Goal: Task Accomplishment & Management: Use online tool/utility

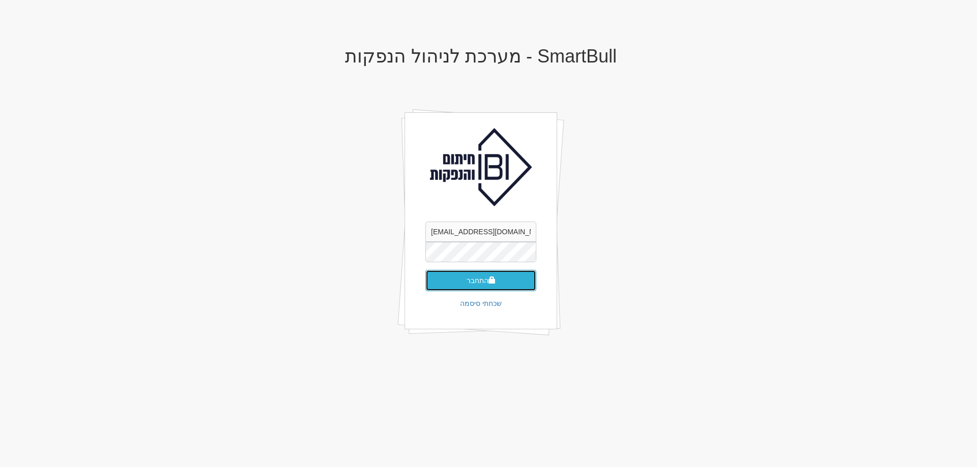
click at [502, 282] on button "התחבר" at bounding box center [480, 280] width 111 height 21
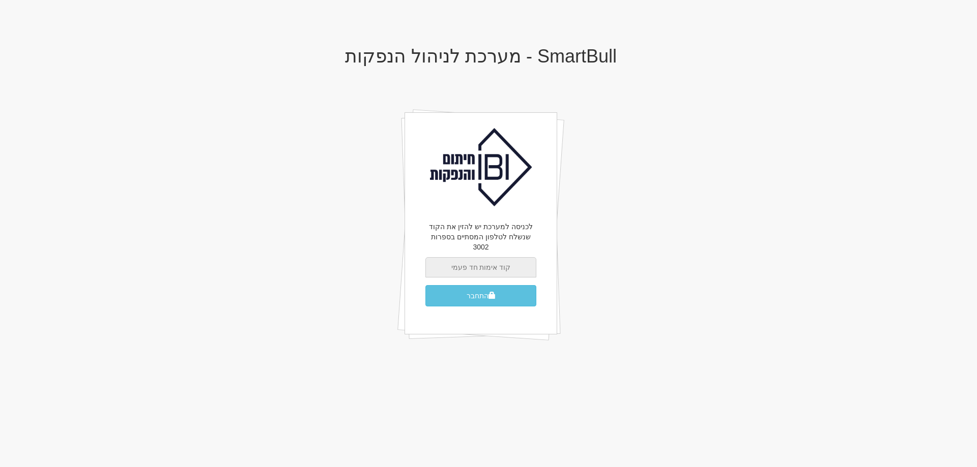
drag, startPoint x: 500, startPoint y: 260, endPoint x: 507, endPoint y: 251, distance: 11.2
click at [501, 258] on input "text" at bounding box center [480, 267] width 111 height 20
click at [425, 285] on button "התחבר" at bounding box center [480, 295] width 111 height 21
drag, startPoint x: 0, startPoint y: 0, endPoint x: 507, endPoint y: 251, distance: 565.3
click at [507, 257] on input "text" at bounding box center [480, 267] width 111 height 20
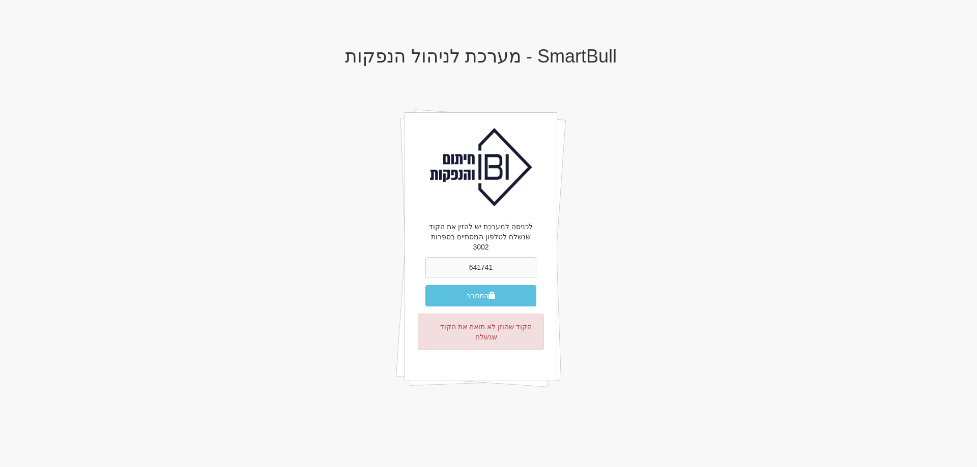
type input "641741"
click at [425, 285] on button "התחבר" at bounding box center [480, 295] width 111 height 21
click at [474, 290] on button "התחבר" at bounding box center [480, 295] width 111 height 21
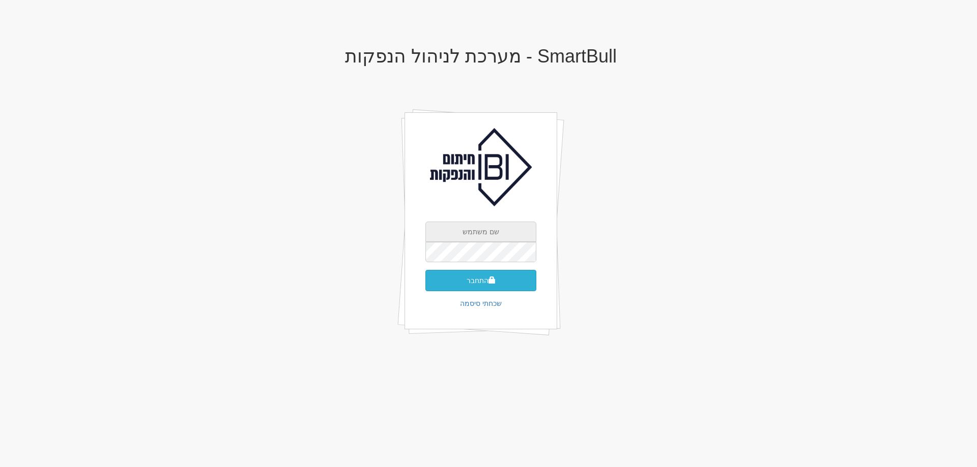
type input "[EMAIL_ADDRESS][DOMAIN_NAME]"
click at [448, 279] on button "התחבר" at bounding box center [480, 280] width 111 height 21
click at [480, 258] on input "text" at bounding box center [480, 267] width 111 height 20
type input "092148"
click at [425, 285] on button "התחבר" at bounding box center [480, 295] width 111 height 21
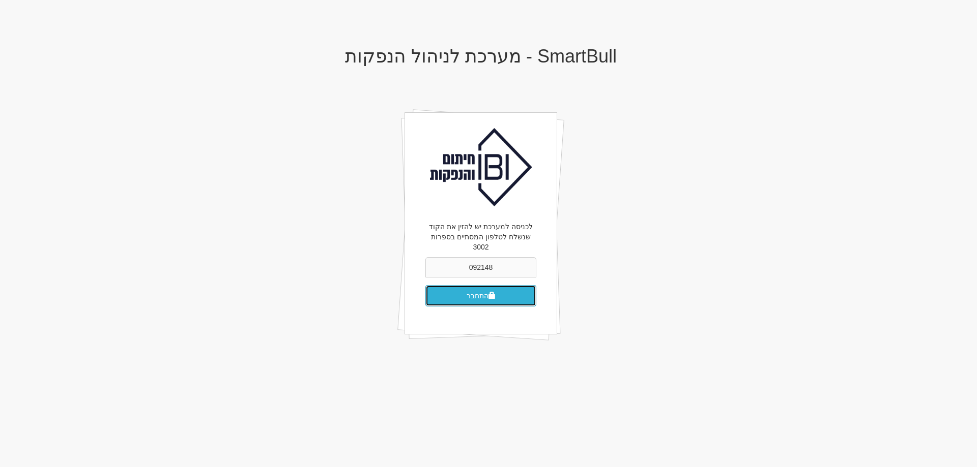
click at [489, 292] on button "התחבר" at bounding box center [480, 295] width 111 height 21
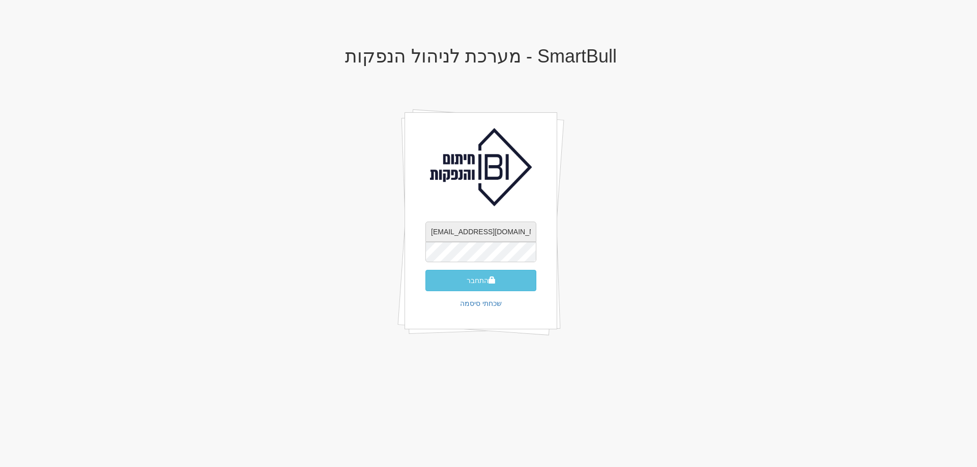
click at [497, 230] on input "[EMAIL_ADDRESS][DOMAIN_NAME]" at bounding box center [480, 232] width 111 height 20
type input "[PERSON_NAME][EMAIL_ADDRESS][DOMAIN_NAME]"
click at [481, 277] on button "התחבר" at bounding box center [480, 280] width 111 height 21
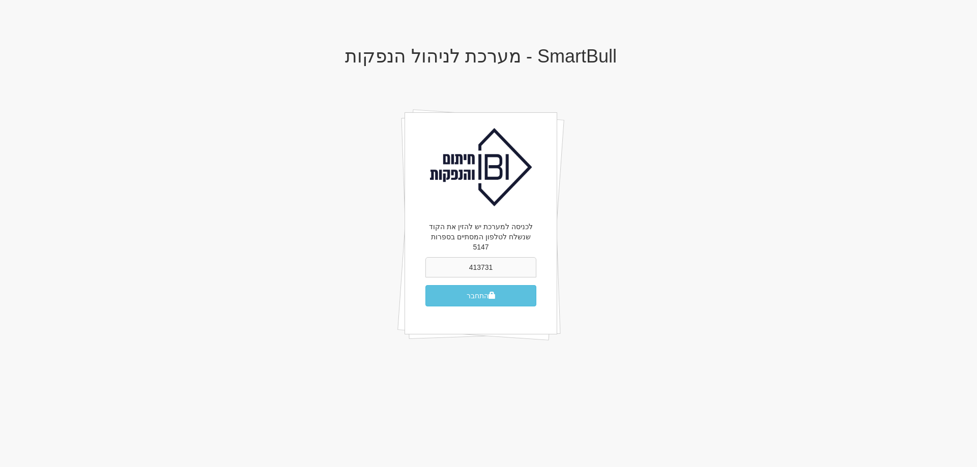
type input "413731"
click at [425, 285] on button "התחבר" at bounding box center [480, 295] width 111 height 21
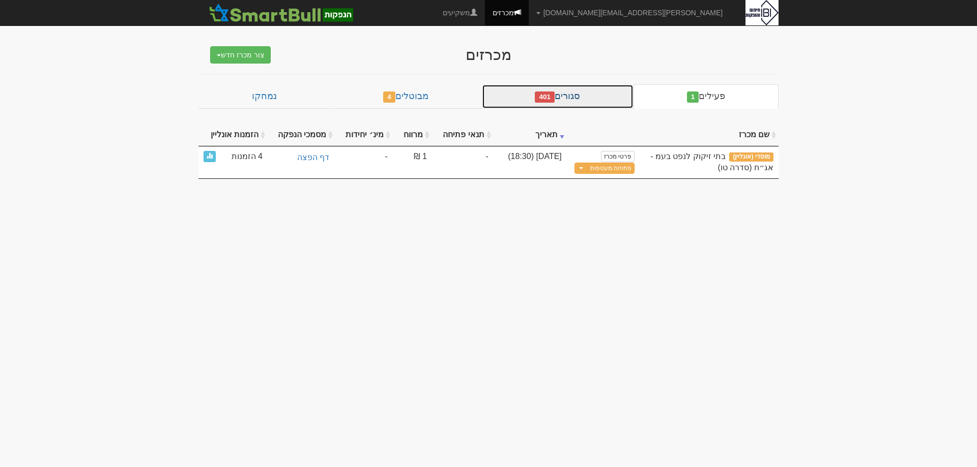
click at [580, 95] on link "סגורים 401" at bounding box center [558, 96] width 152 height 24
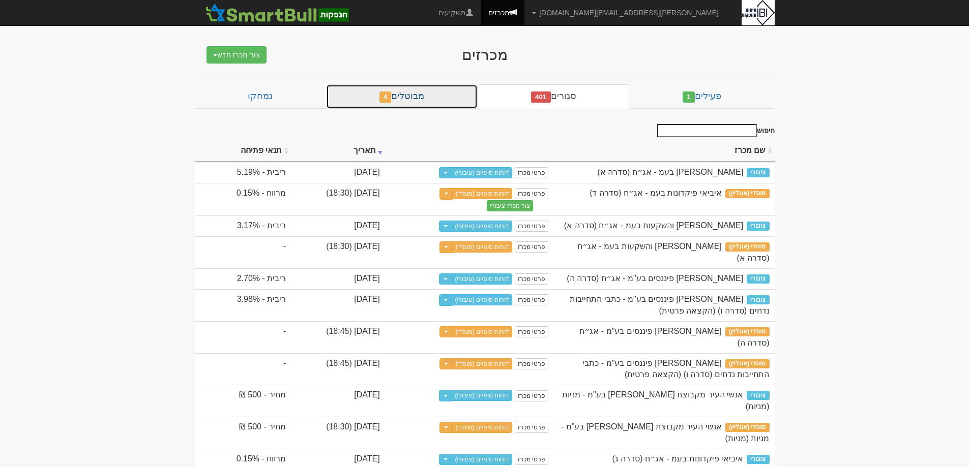
click at [426, 96] on link "מבוטלים 4" at bounding box center [402, 96] width 152 height 24
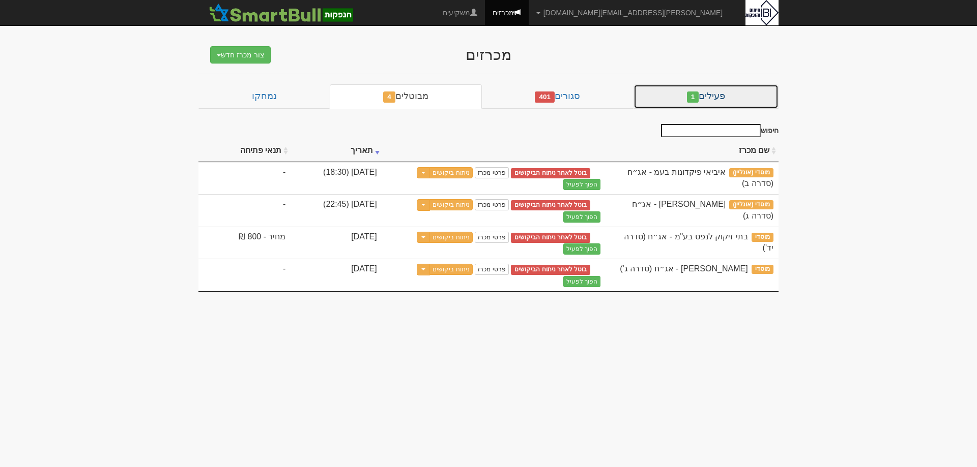
click at [733, 92] on link "פעילים 1" at bounding box center [705, 96] width 145 height 24
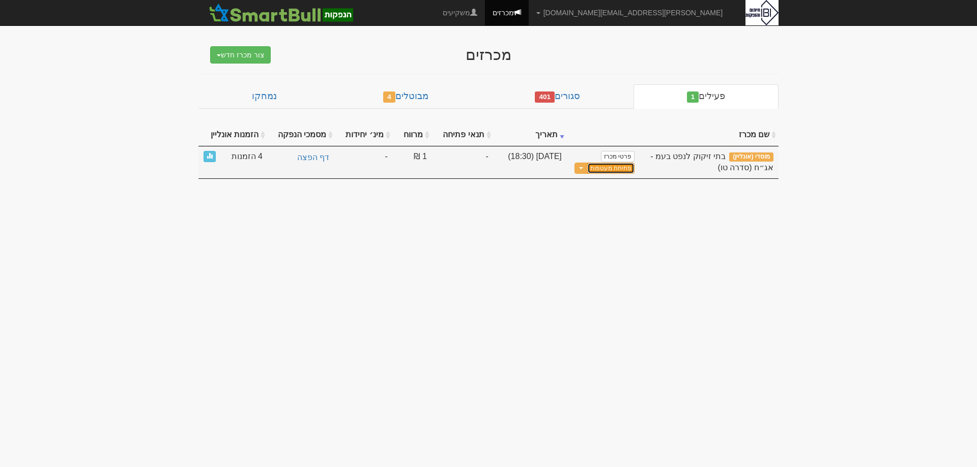
click at [603, 167] on button "פתיחת מעטפות" at bounding box center [610, 169] width 47 height 12
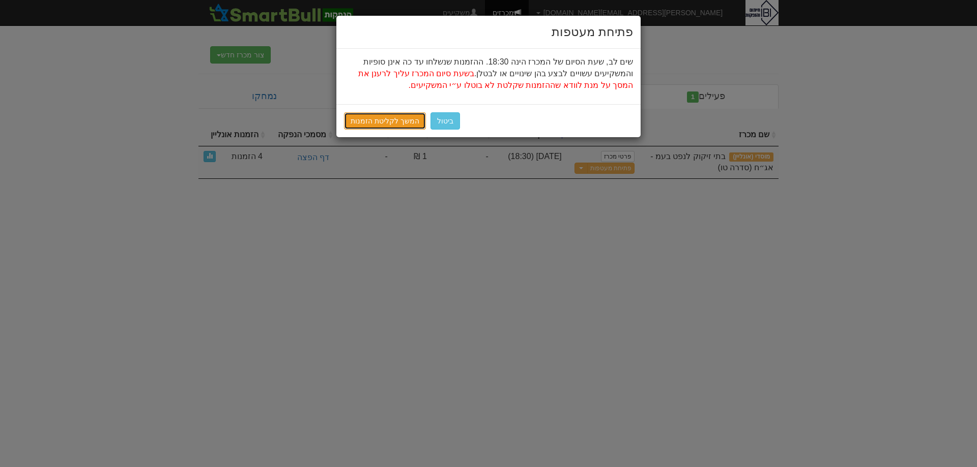
click at [392, 119] on link "המשך לקליטת הזמנות" at bounding box center [385, 120] width 82 height 17
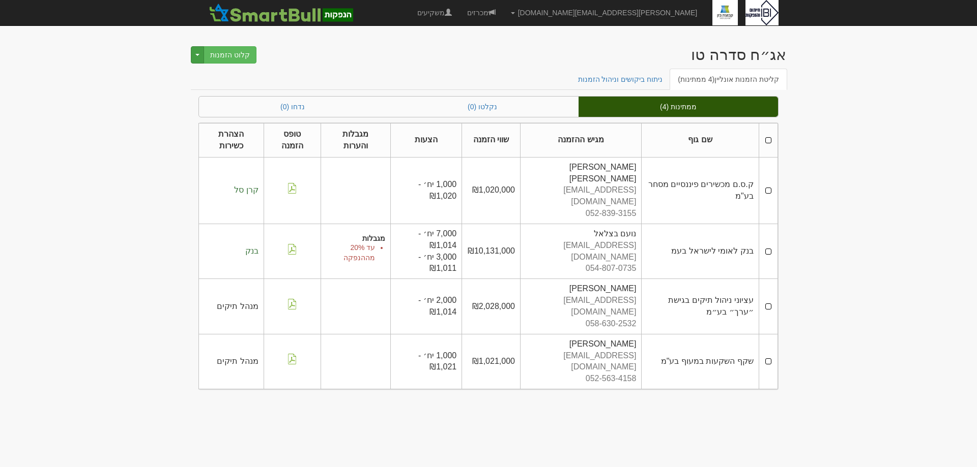
click at [196, 52] on button "Toggle Dropdown" at bounding box center [197, 54] width 13 height 17
click at [239, 55] on button "קלוט הזמנות" at bounding box center [229, 54] width 53 height 17
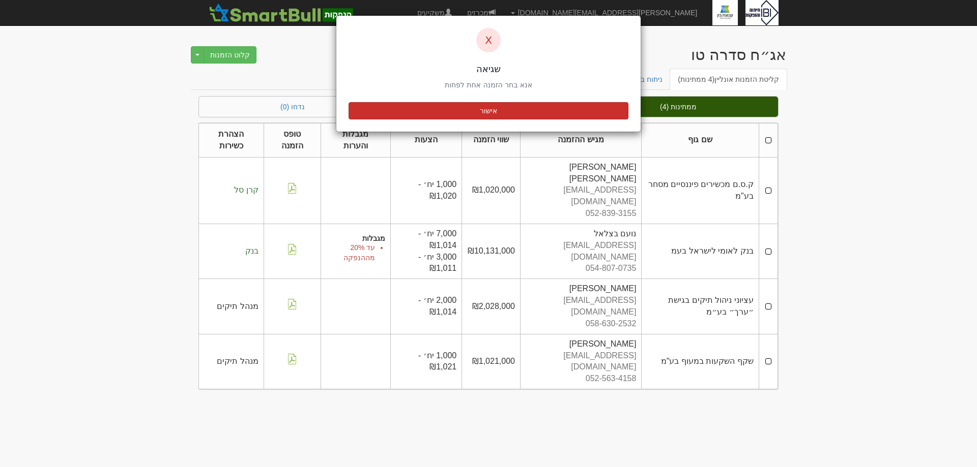
click at [444, 118] on button "אישור" at bounding box center [488, 110] width 280 height 17
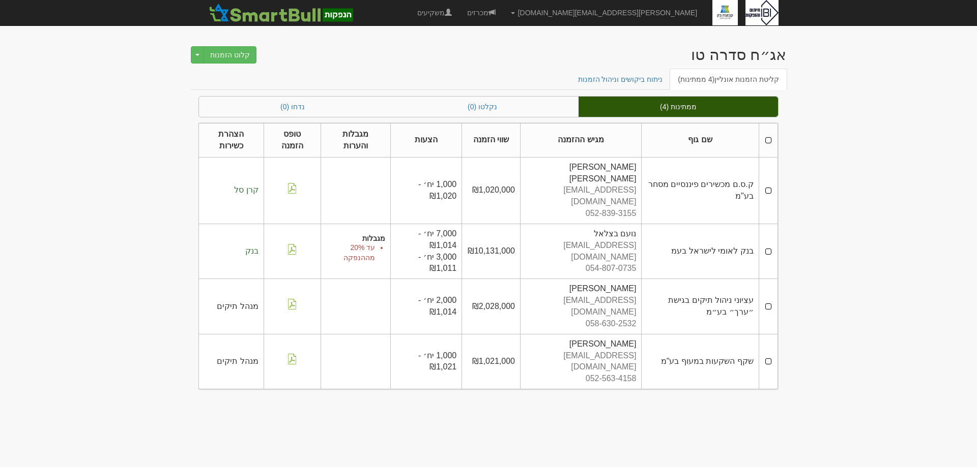
drag, startPoint x: 768, startPoint y: 172, endPoint x: 774, endPoint y: 183, distance: 12.3
click at [770, 180] on td at bounding box center [767, 190] width 19 height 67
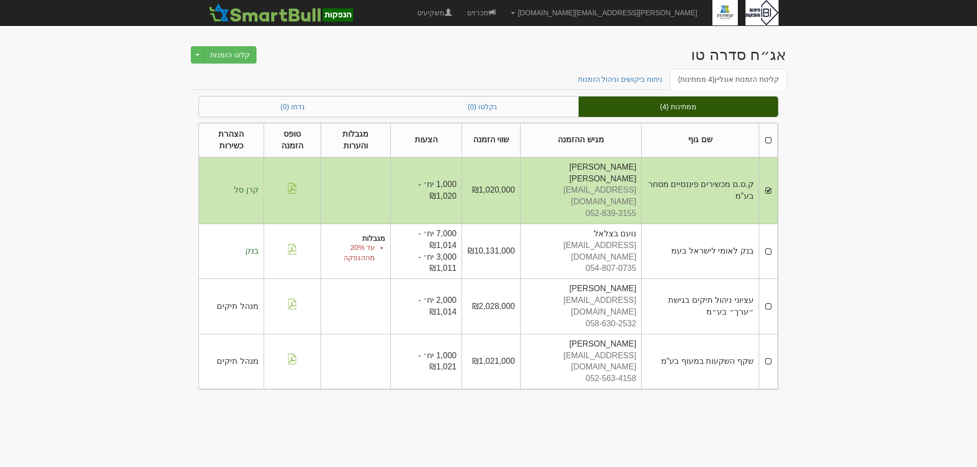
click at [768, 226] on td at bounding box center [767, 251] width 19 height 55
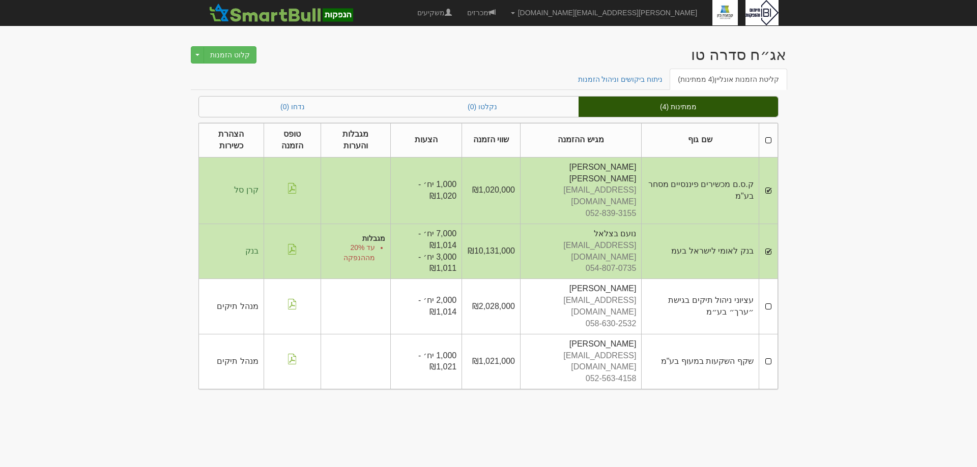
drag, startPoint x: 771, startPoint y: 276, endPoint x: 773, endPoint y: 284, distance: 7.8
click at [771, 279] on td at bounding box center [767, 306] width 19 height 55
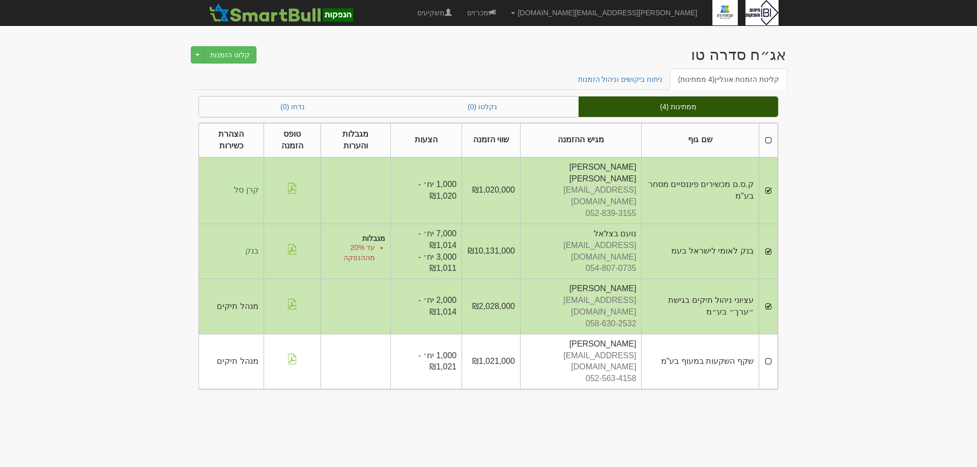
click at [769, 334] on td at bounding box center [767, 361] width 19 height 55
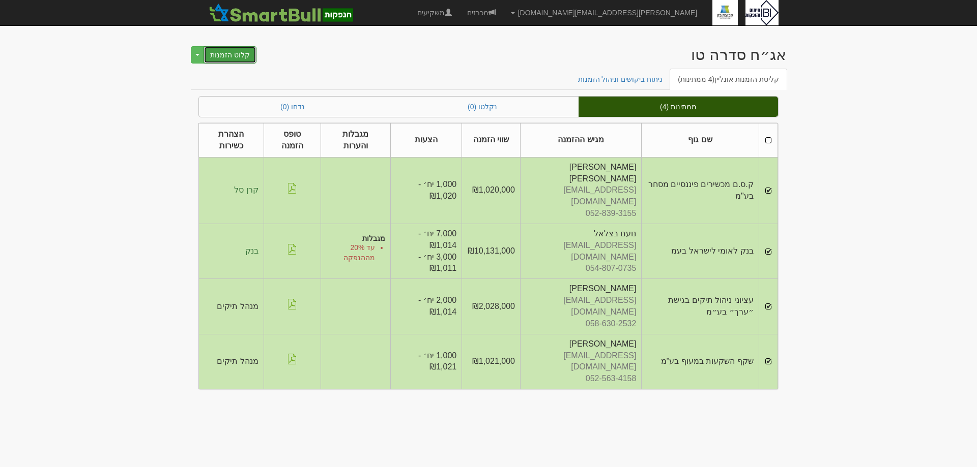
click at [234, 58] on button "קלוט הזמנות" at bounding box center [229, 54] width 53 height 17
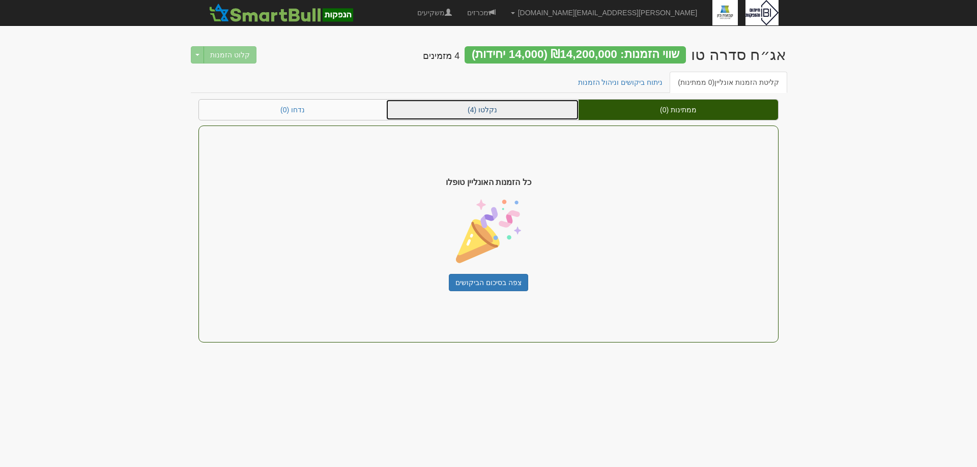
click at [506, 109] on link "נקלטו (4)" at bounding box center [482, 110] width 192 height 20
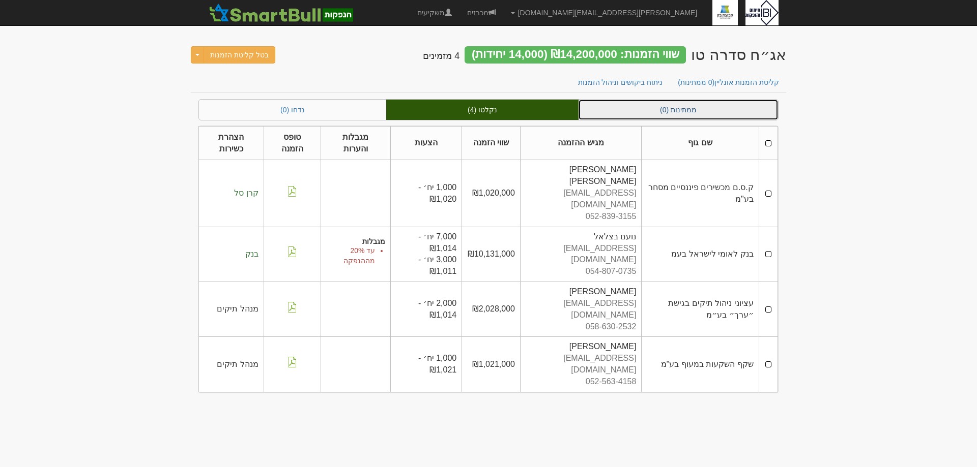
click at [634, 112] on link "ממתינות (0)" at bounding box center [677, 110] width 199 height 20
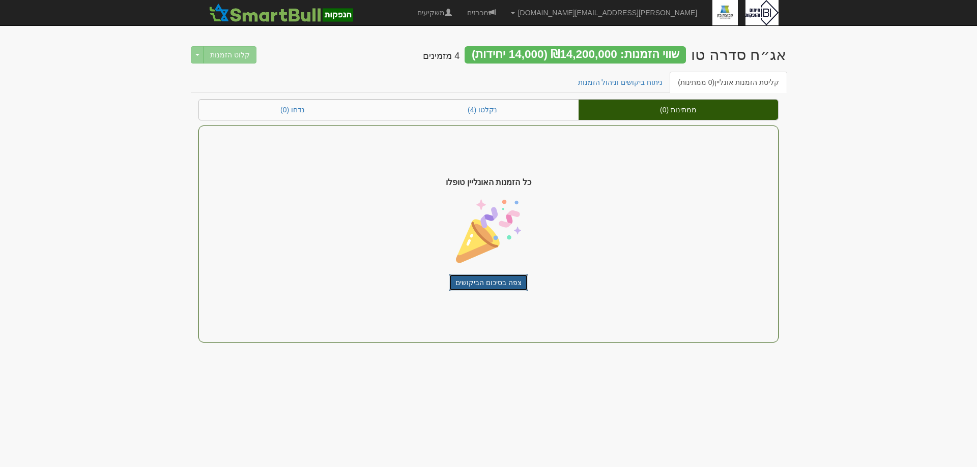
click at [488, 285] on link "צפה בסיכום הביקושים" at bounding box center [488, 282] width 79 height 17
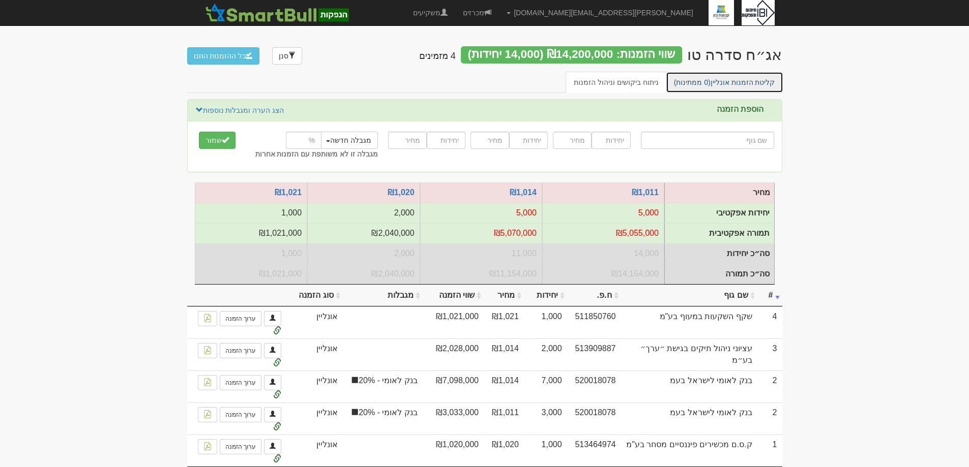
click at [731, 77] on link "קליטת הזמנות אונליין (0 ממתינות)" at bounding box center [725, 82] width 118 height 21
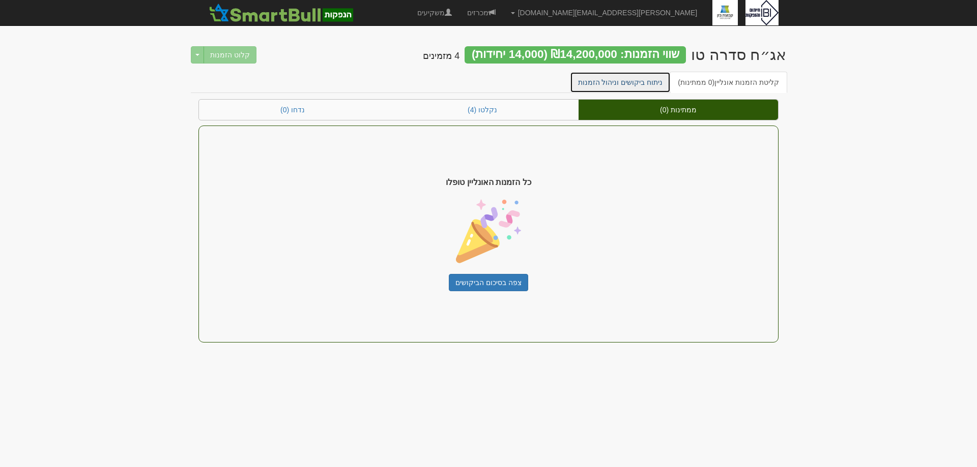
click at [618, 84] on link "ניתוח ביקושים וניהול הזמנות" at bounding box center [620, 82] width 101 height 21
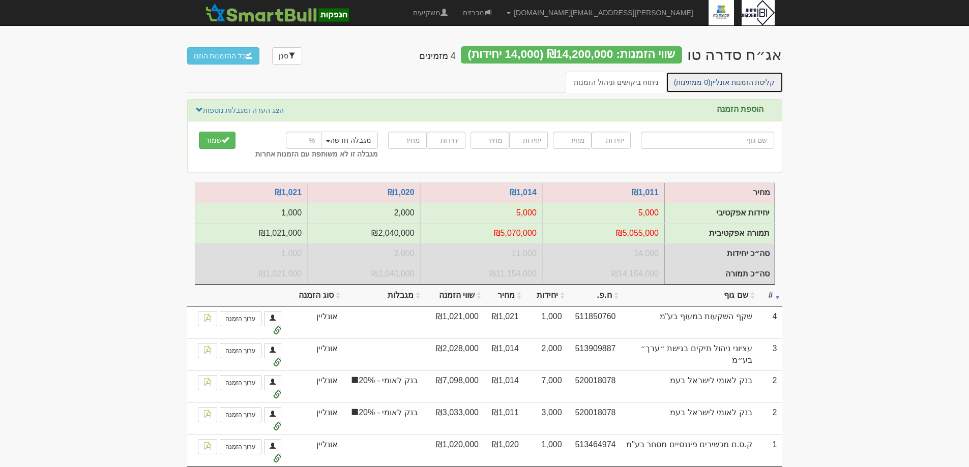
click at [729, 88] on link "קליטת הזמנות אונליין (0 ממתינות)" at bounding box center [725, 82] width 118 height 21
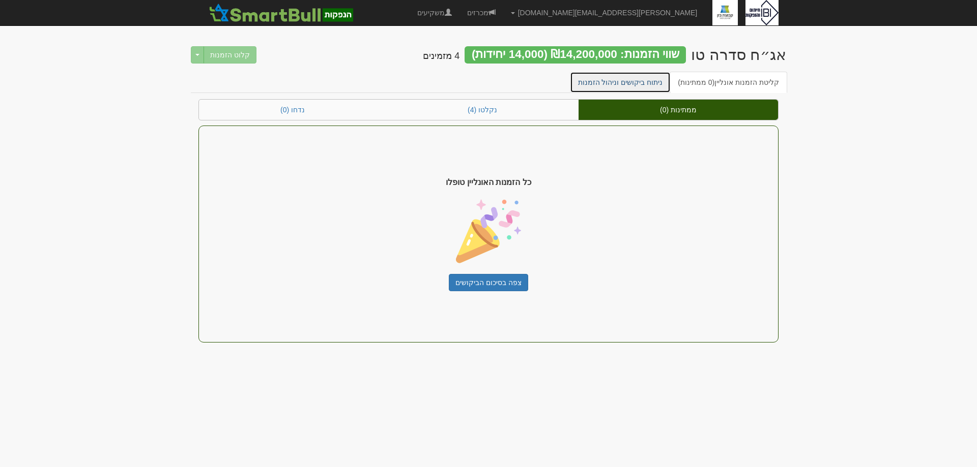
click at [665, 79] on link "ניתוח ביקושים וניהול הזמנות" at bounding box center [620, 82] width 101 height 21
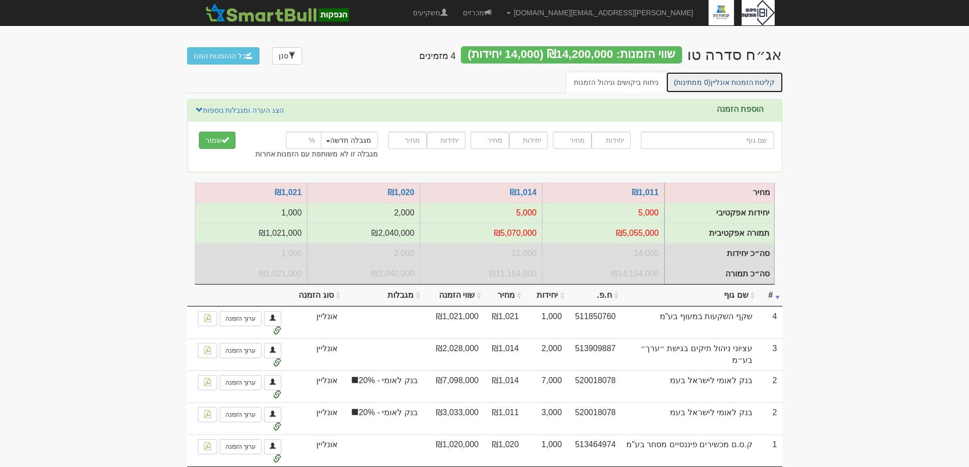
click at [720, 81] on link "קליטת הזמנות אונליין (0 ממתינות)" at bounding box center [725, 82] width 118 height 21
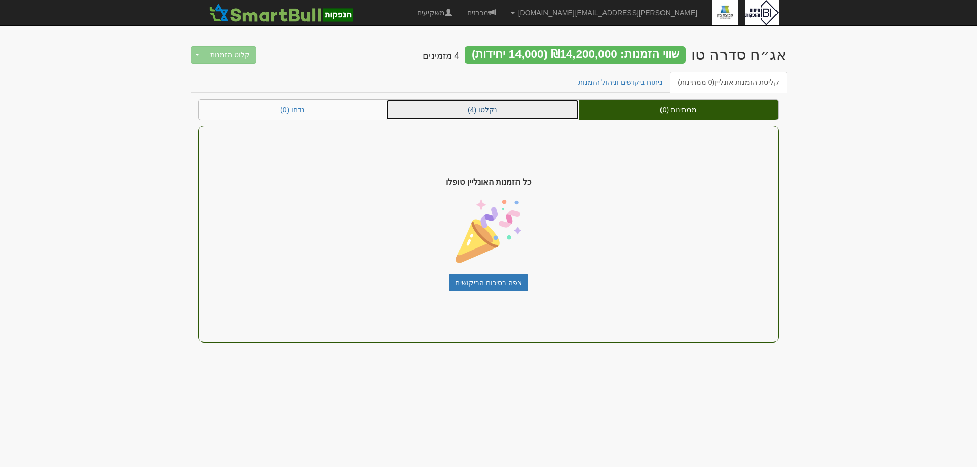
click at [495, 115] on link "נקלטו (4)" at bounding box center [482, 110] width 192 height 20
